Goal: Task Accomplishment & Management: Use online tool/utility

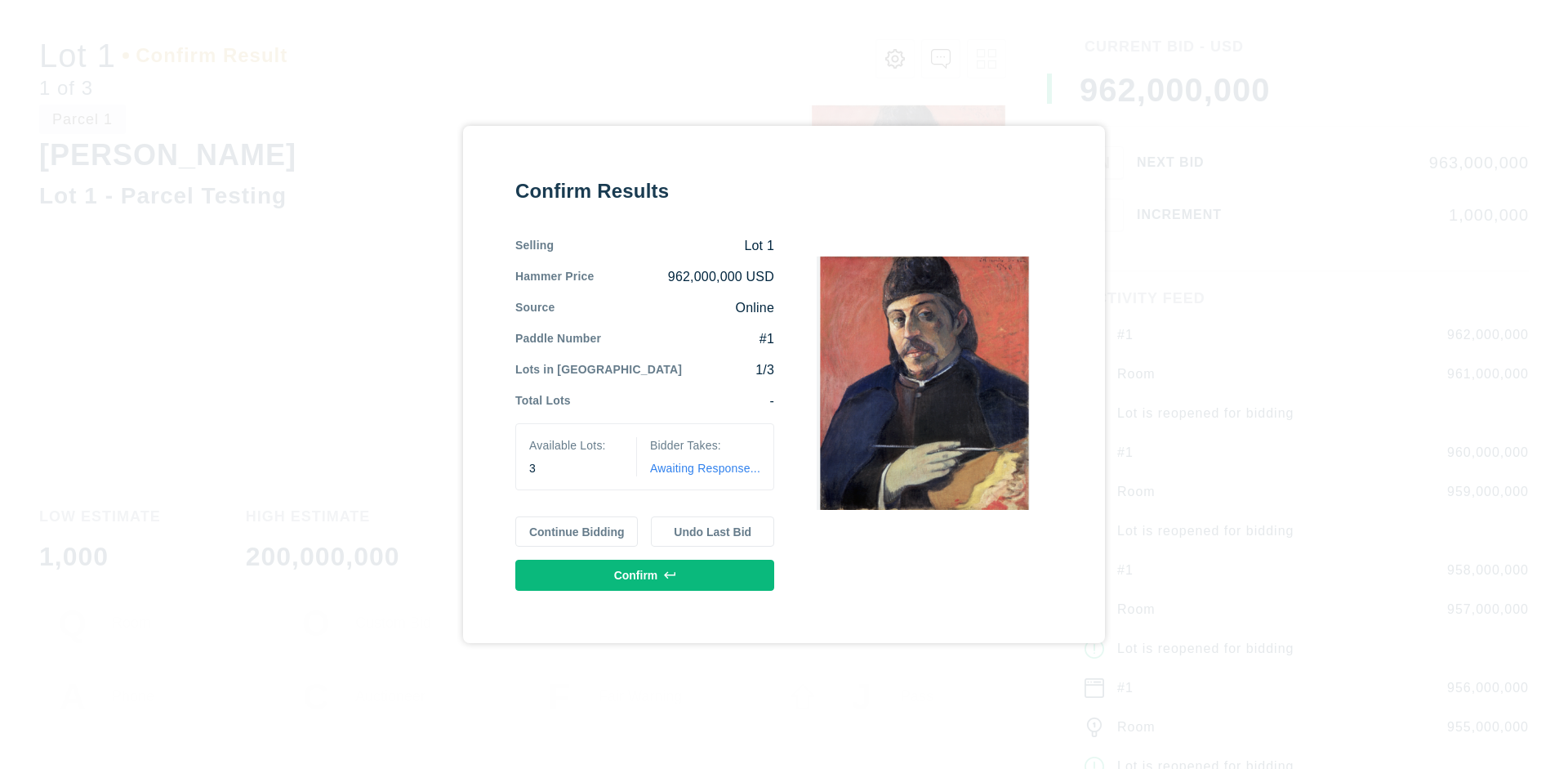
click at [578, 531] on button "Continue Bidding" at bounding box center [577, 531] width 123 height 31
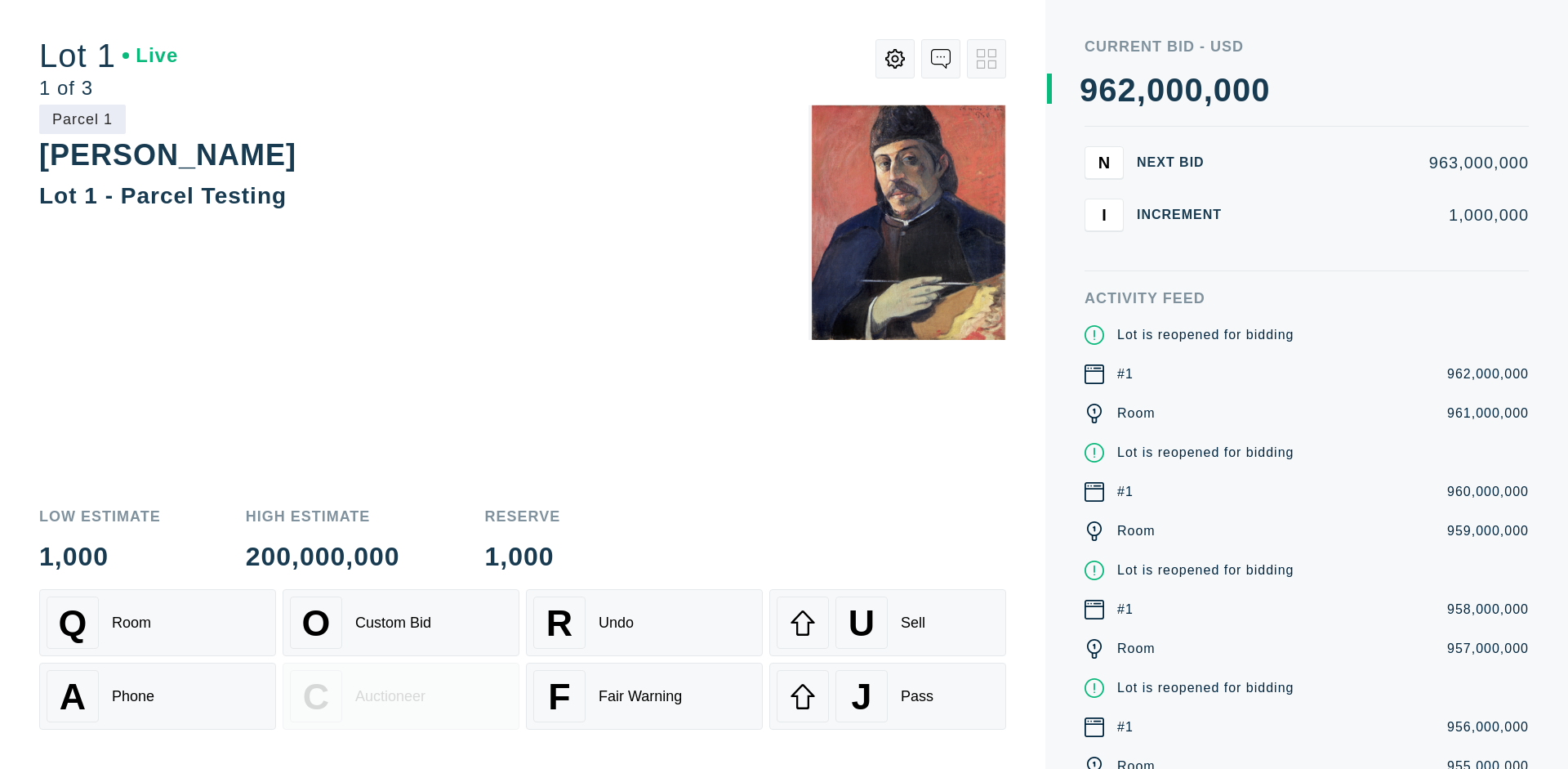
click at [158, 623] on div "Q Room" at bounding box center [158, 623] width 222 height 52
